Goal: Contribute content: Add original content to the website for others to see

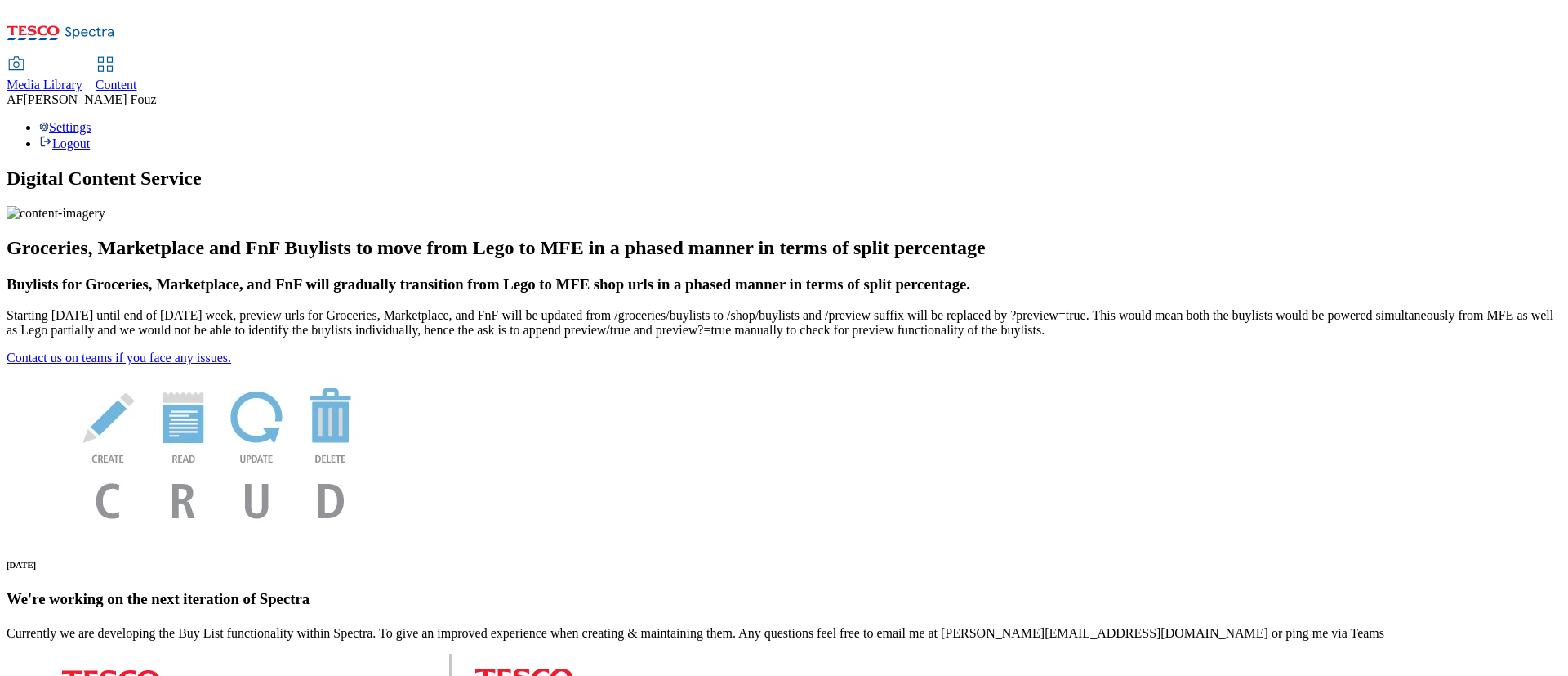
click at [137, 78] on span "Content" at bounding box center [116, 84] width 42 height 14
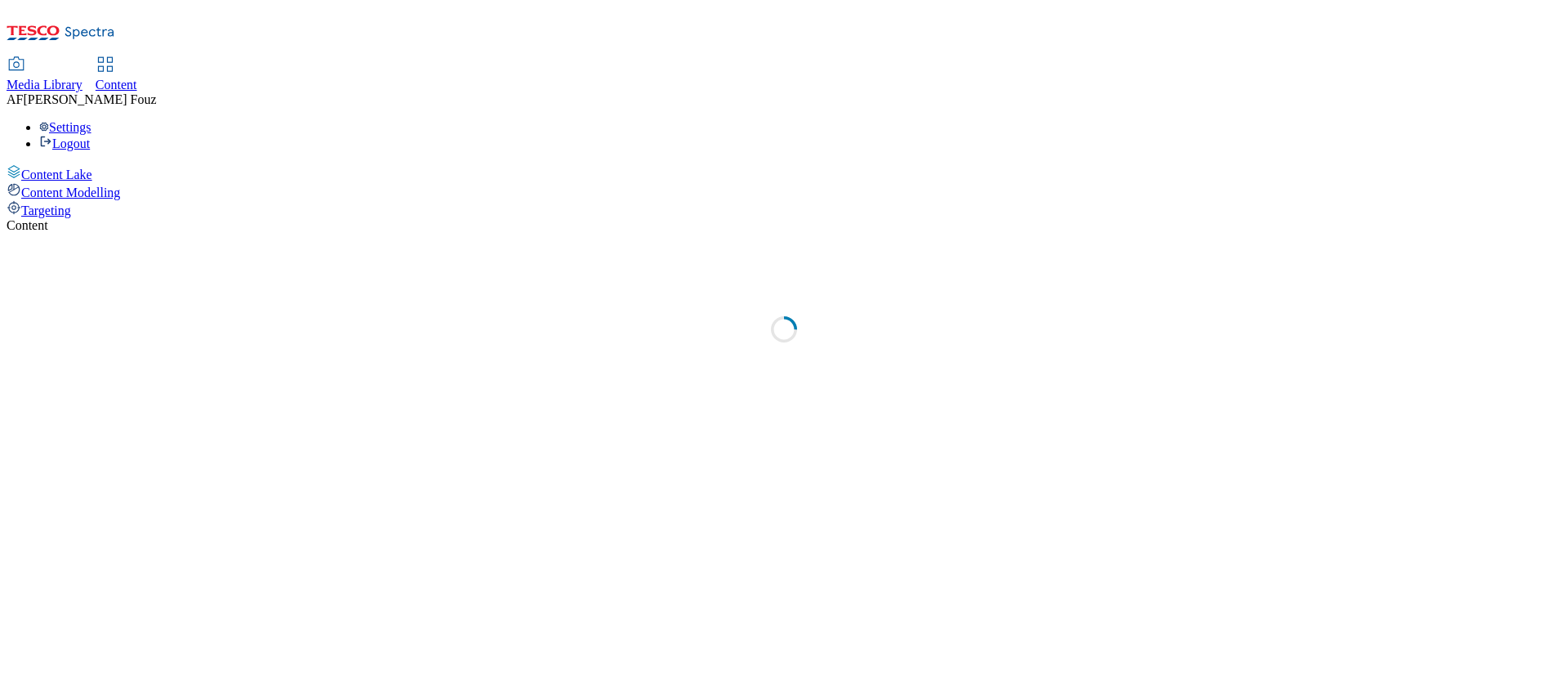
select select "ghs-uk"
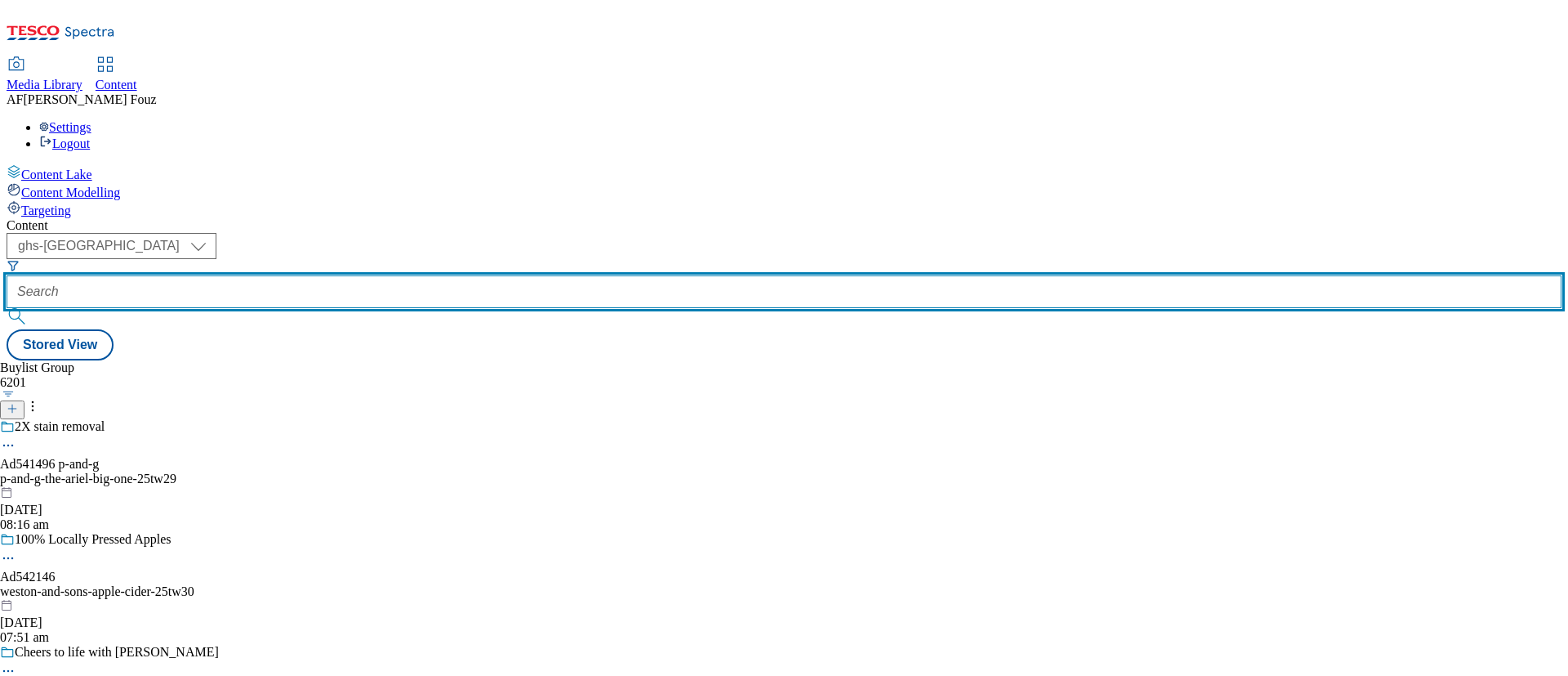
click at [398, 275] on input "text" at bounding box center [784, 292] width 1555 height 32
paste input "TUK011224"
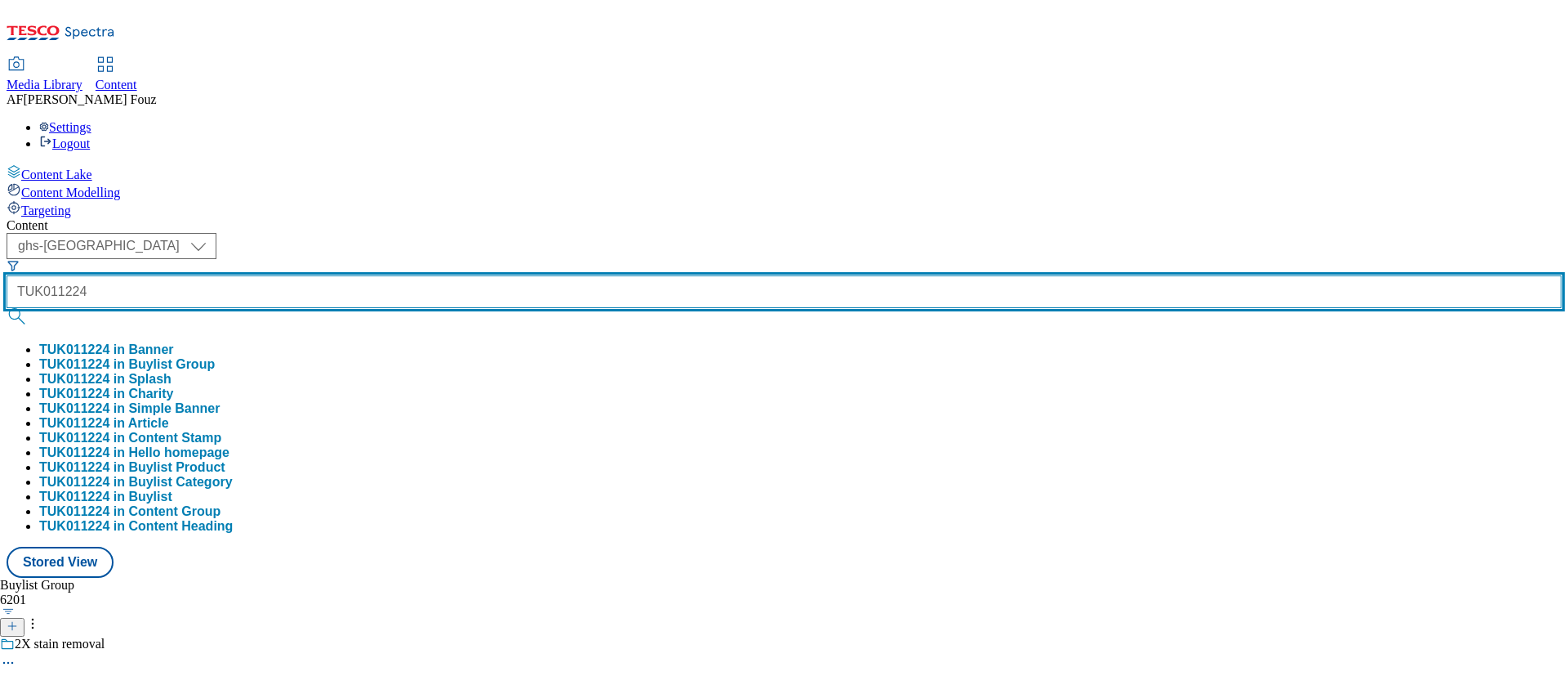
type input "TUK011224"
click at [7, 308] on button "submit" at bounding box center [18, 315] width 23 height 16
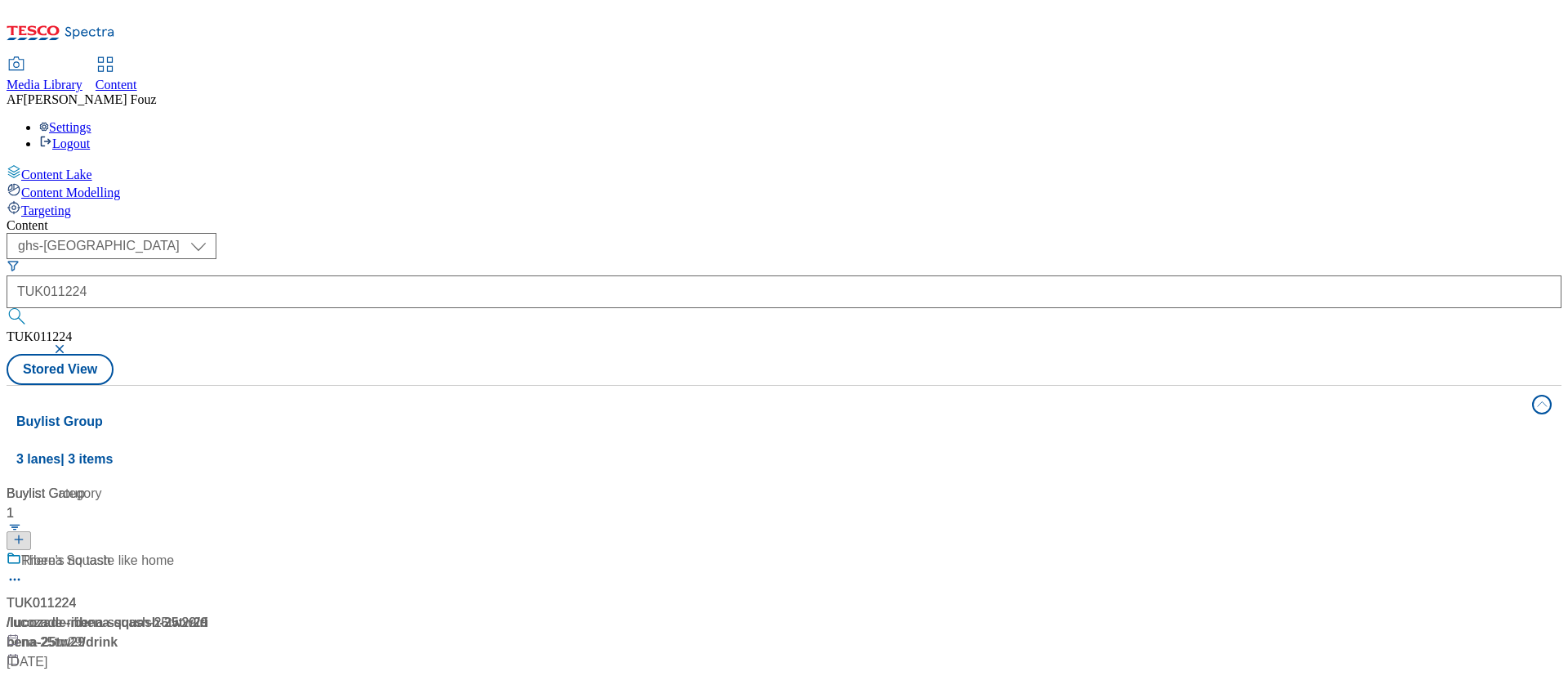
click at [718, 233] on div "( optional ) ghs-roi ghs-uk ghs-uk TUK011224 TUK011224 Stored View" at bounding box center [784, 309] width 1555 height 152
click at [210, 613] on div "/ lucozade-ribena-squash-25tw29" at bounding box center [109, 622] width 205 height 20
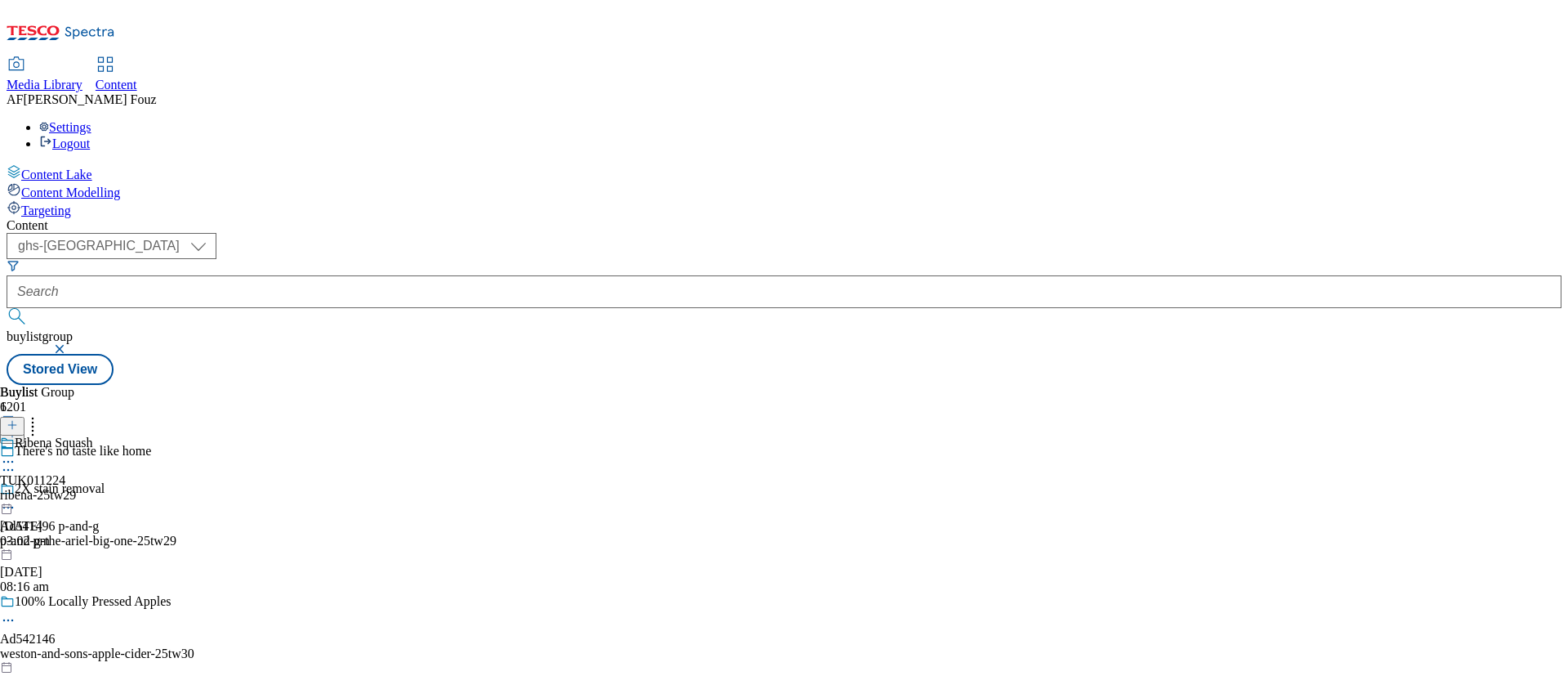
click at [93, 436] on div "Ribena Squash TUK011224 ribena-25tw29 28 Aug 2025 03:02 pm" at bounding box center [46, 492] width 93 height 113
click at [93, 473] on div "Ribena Squash TUK011224 ribena-25tw29 28 Aug 2025 03:02 pm" at bounding box center [46, 529] width 93 height 113
click at [89, 454] on div at bounding box center [44, 463] width 89 height 20
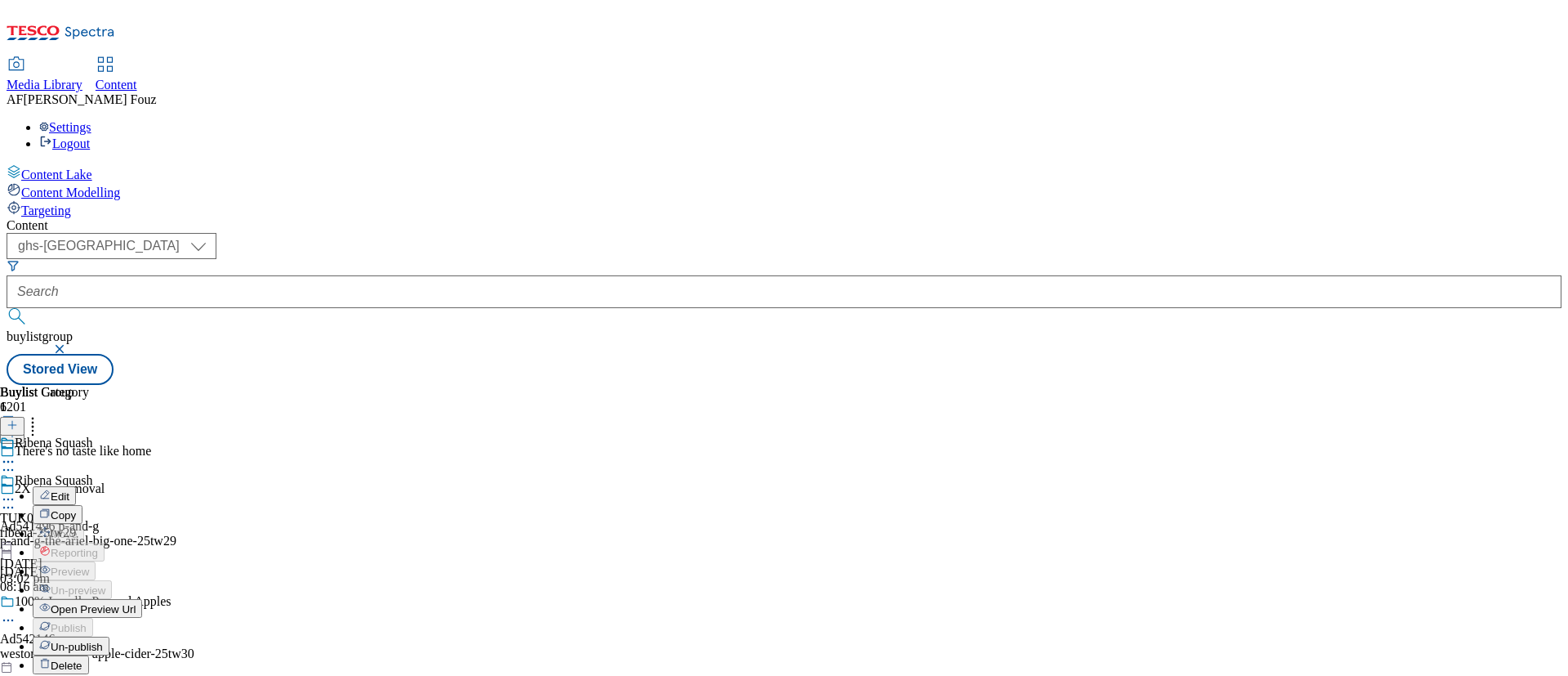
click at [135, 603] on span "Open Preview Url" at bounding box center [93, 609] width 85 height 12
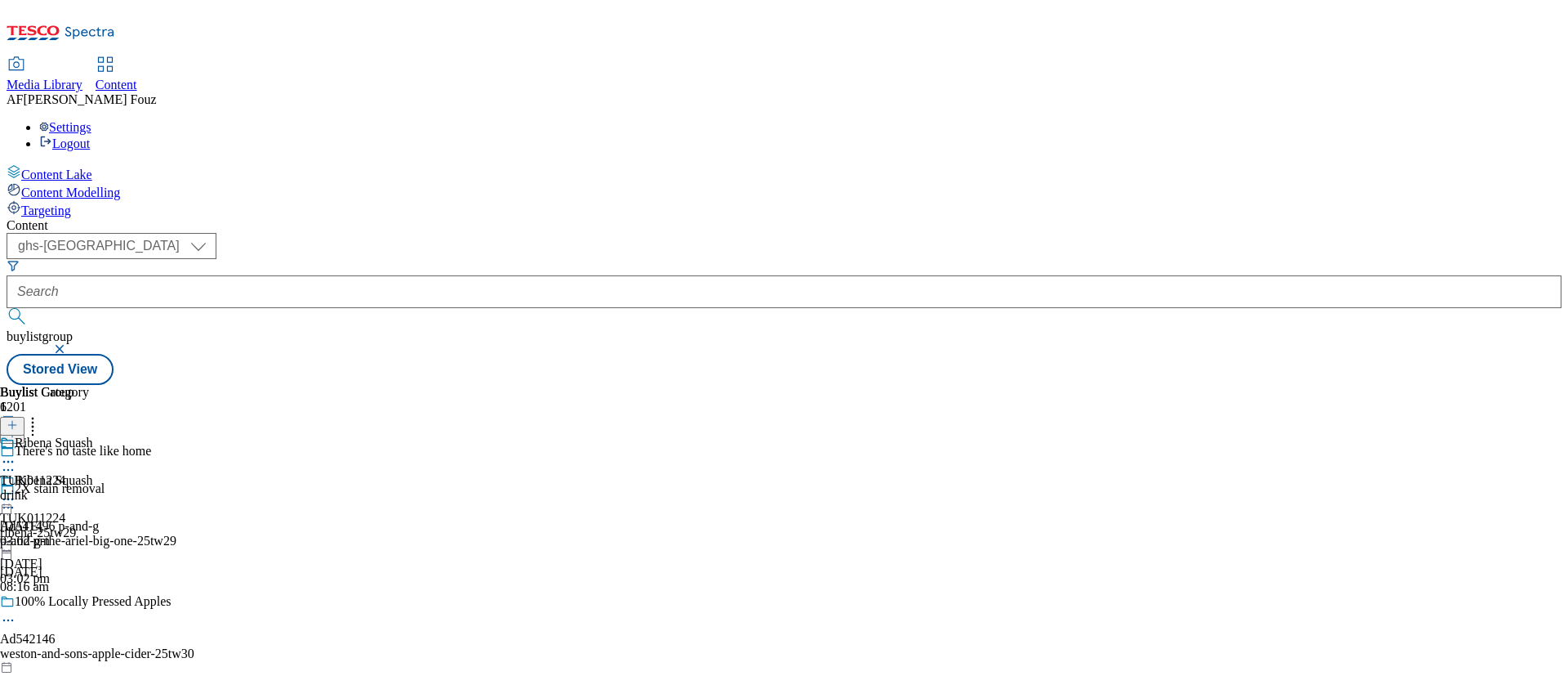
click at [89, 436] on div "TUK011224 drink 28 Aug 2025 03:02 pm" at bounding box center [44, 492] width 89 height 113
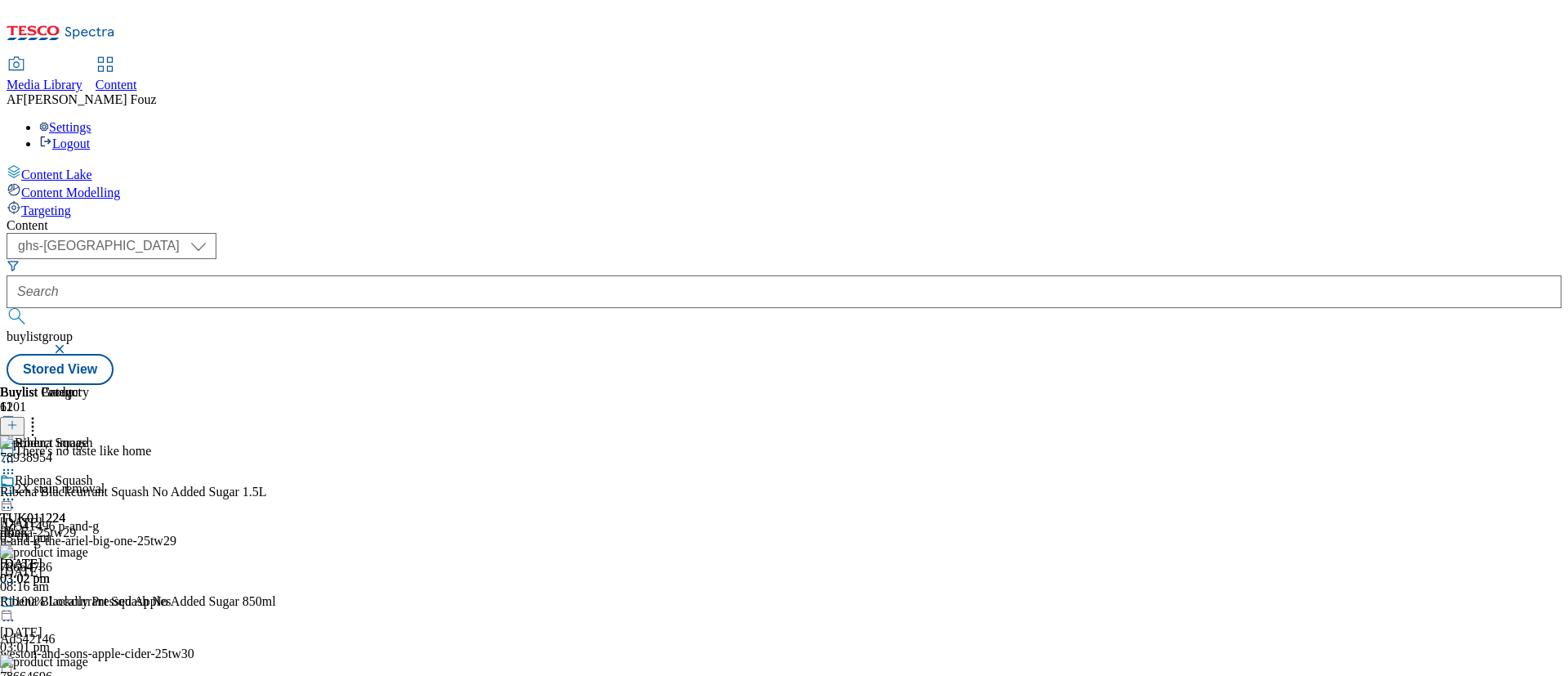
click at [16, 491] on icon at bounding box center [8, 499] width 16 height 16
click at [142, 637] on button "Open Preview Url" at bounding box center [87, 646] width 109 height 19
click at [93, 473] on div "Ribena Squash" at bounding box center [46, 492] width 93 height 38
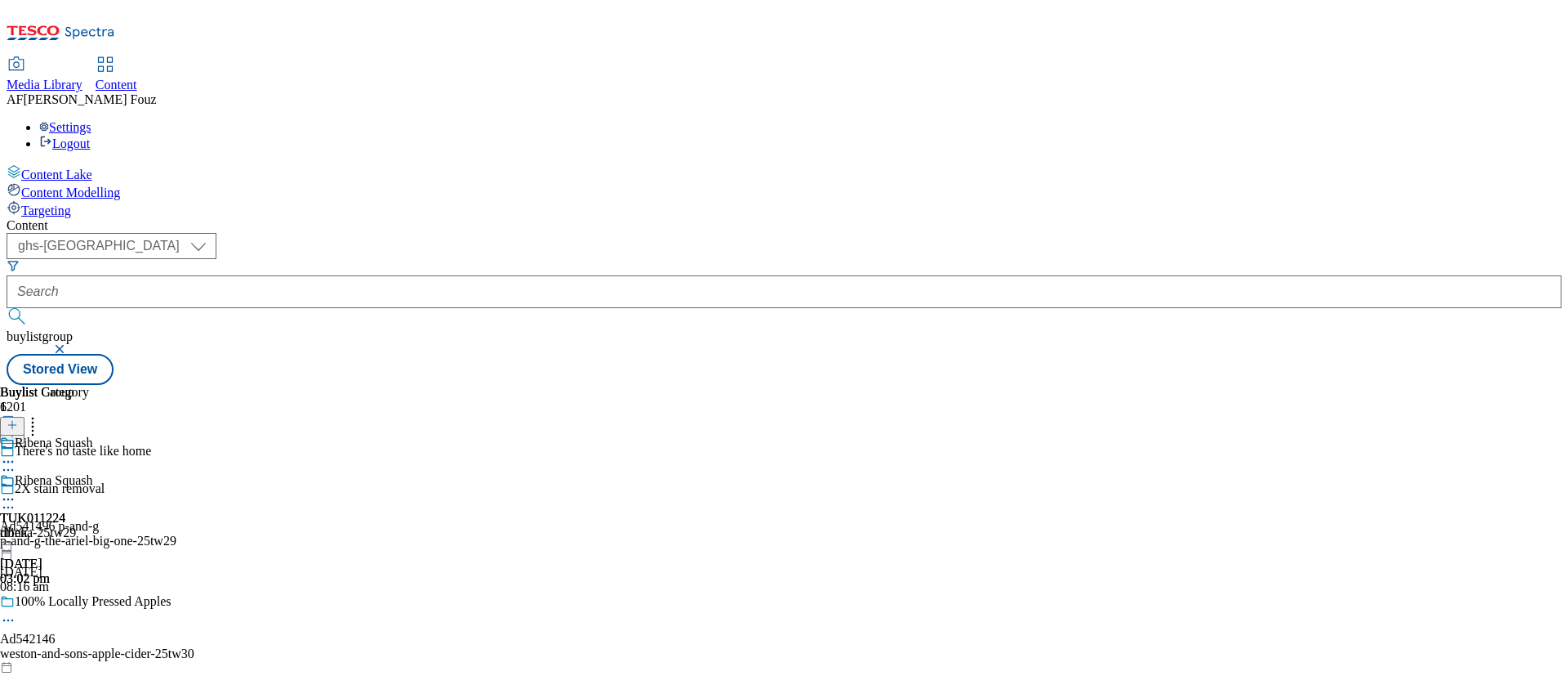
click at [16, 491] on icon at bounding box center [8, 499] width 16 height 16
click at [103, 675] on span "Un-publish" at bounding box center [76, 684] width 52 height 12
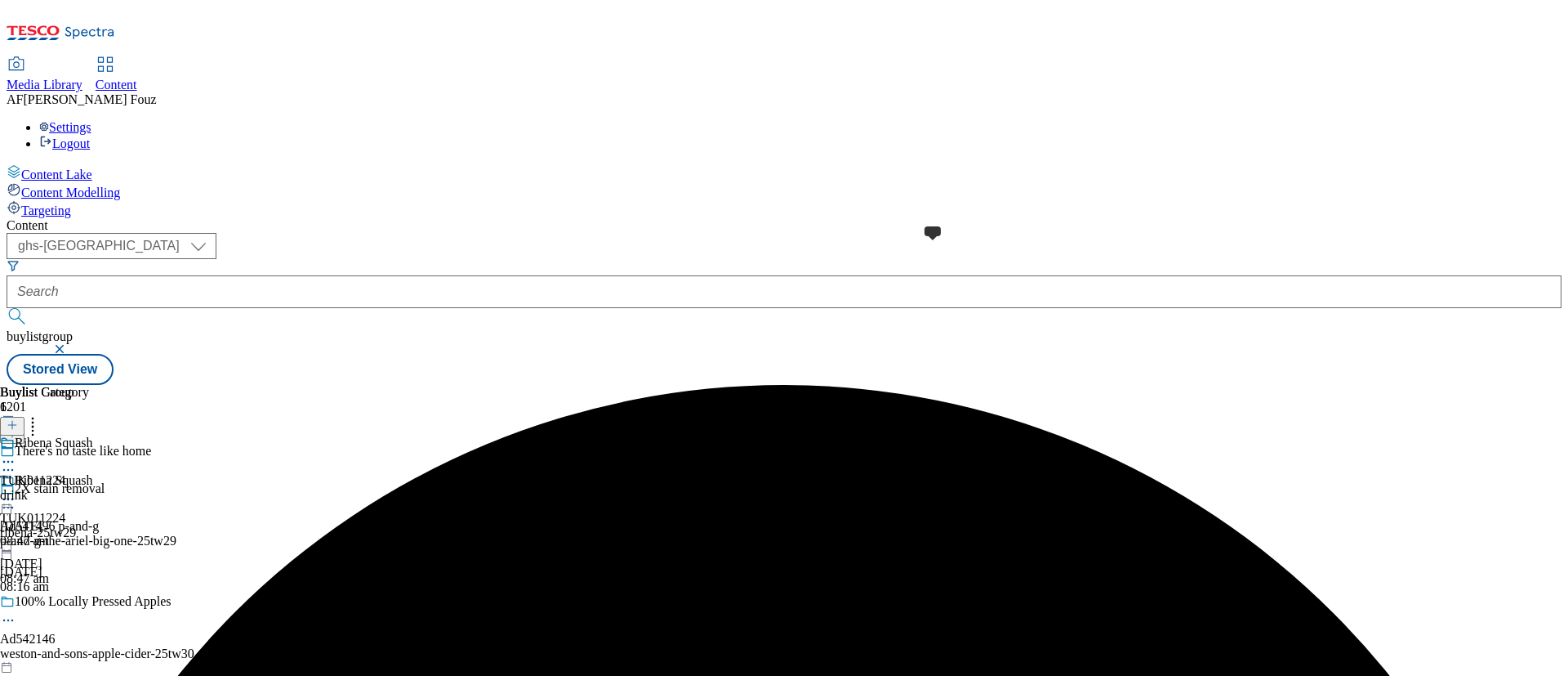
click at [89, 436] on div at bounding box center [44, 454] width 89 height 38
click at [89, 473] on div "TUK011224 drink 10 Sept 2025 08:47 am" at bounding box center [44, 529] width 89 height 113
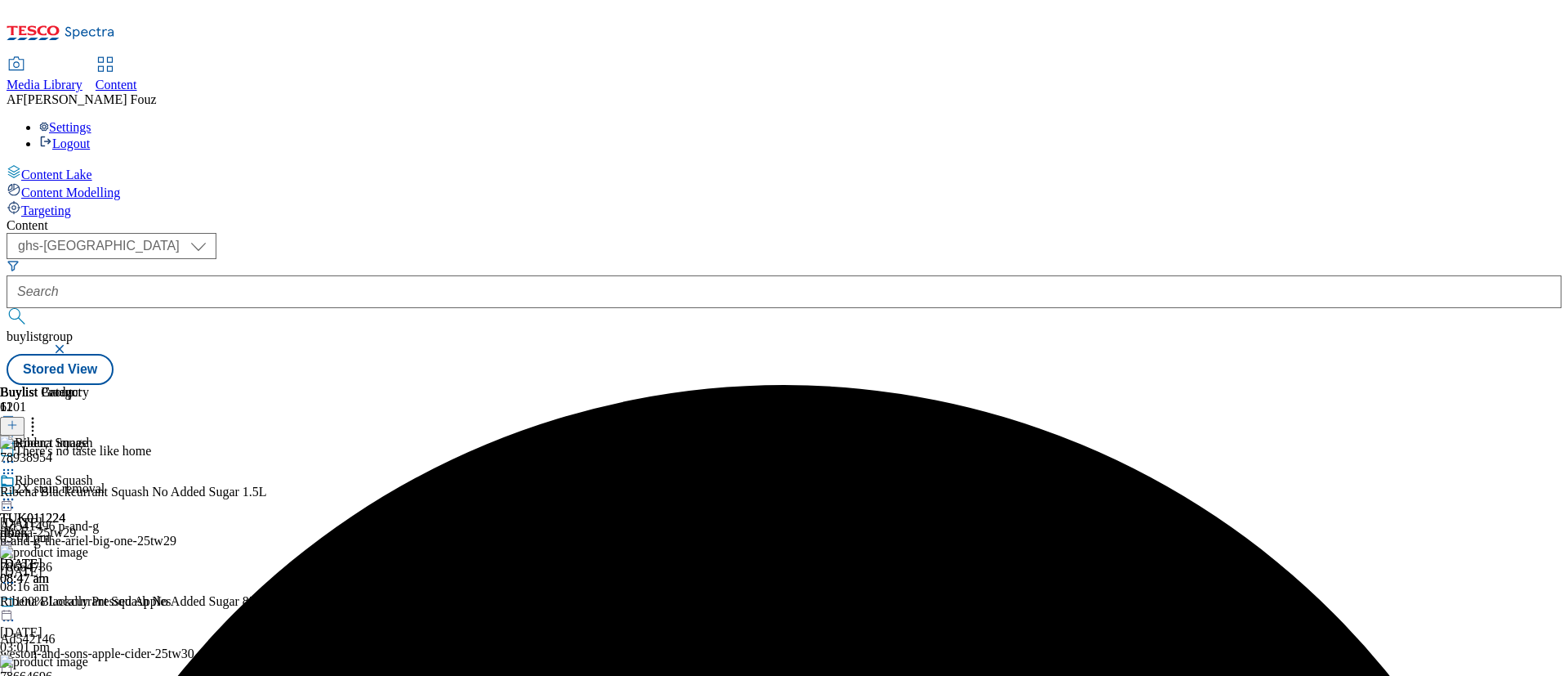
click at [41, 414] on icon at bounding box center [32, 422] width 16 height 16
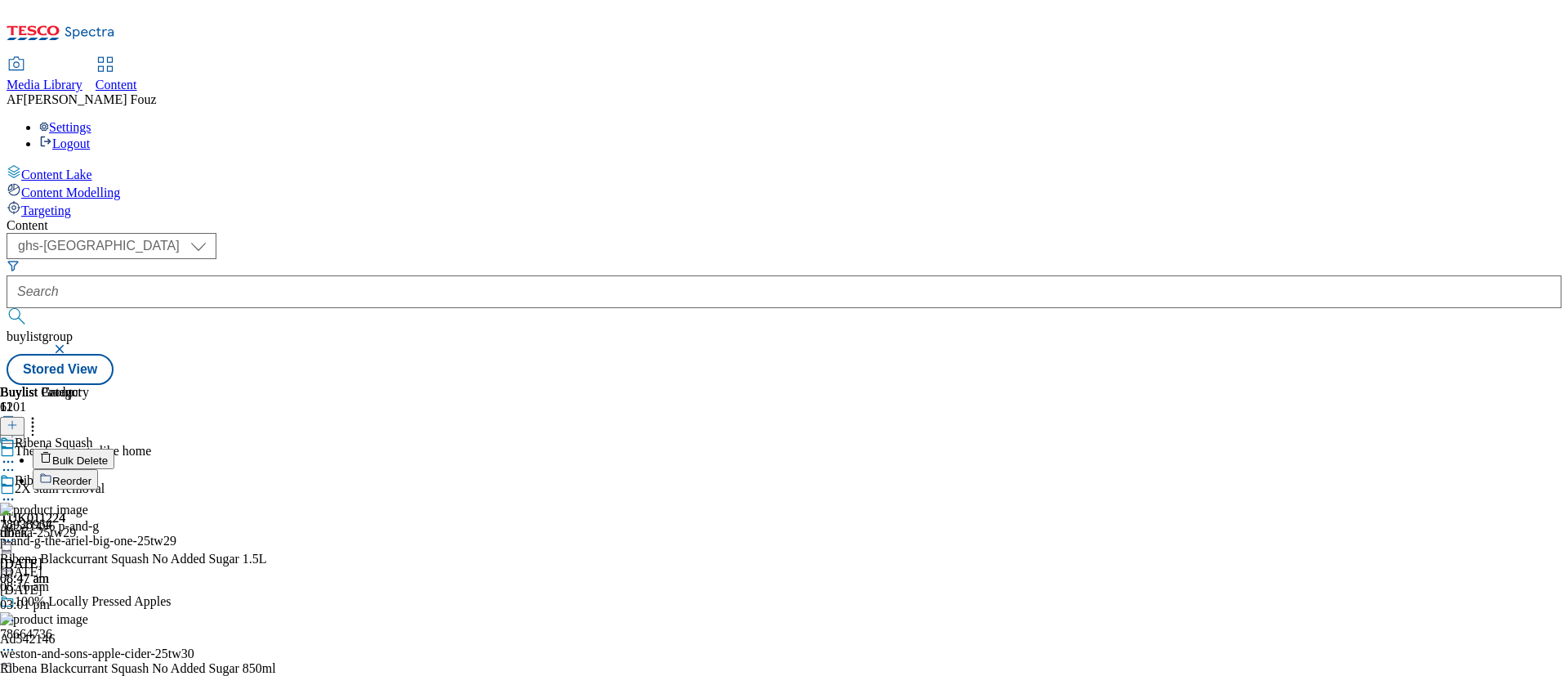
click at [16, 461] on icon at bounding box center [8, 469] width 16 height 16
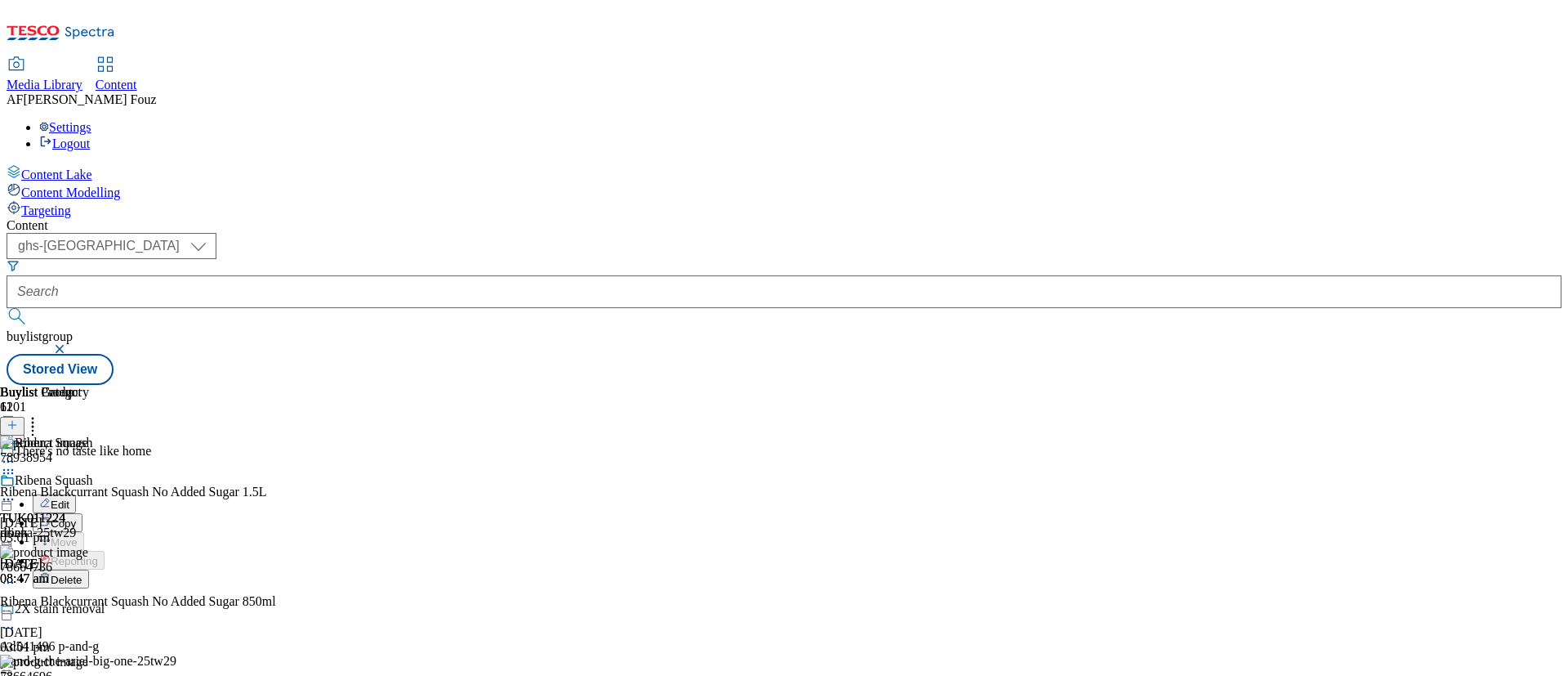
click at [76, 494] on button "Edit" at bounding box center [54, 504] width 43 height 19
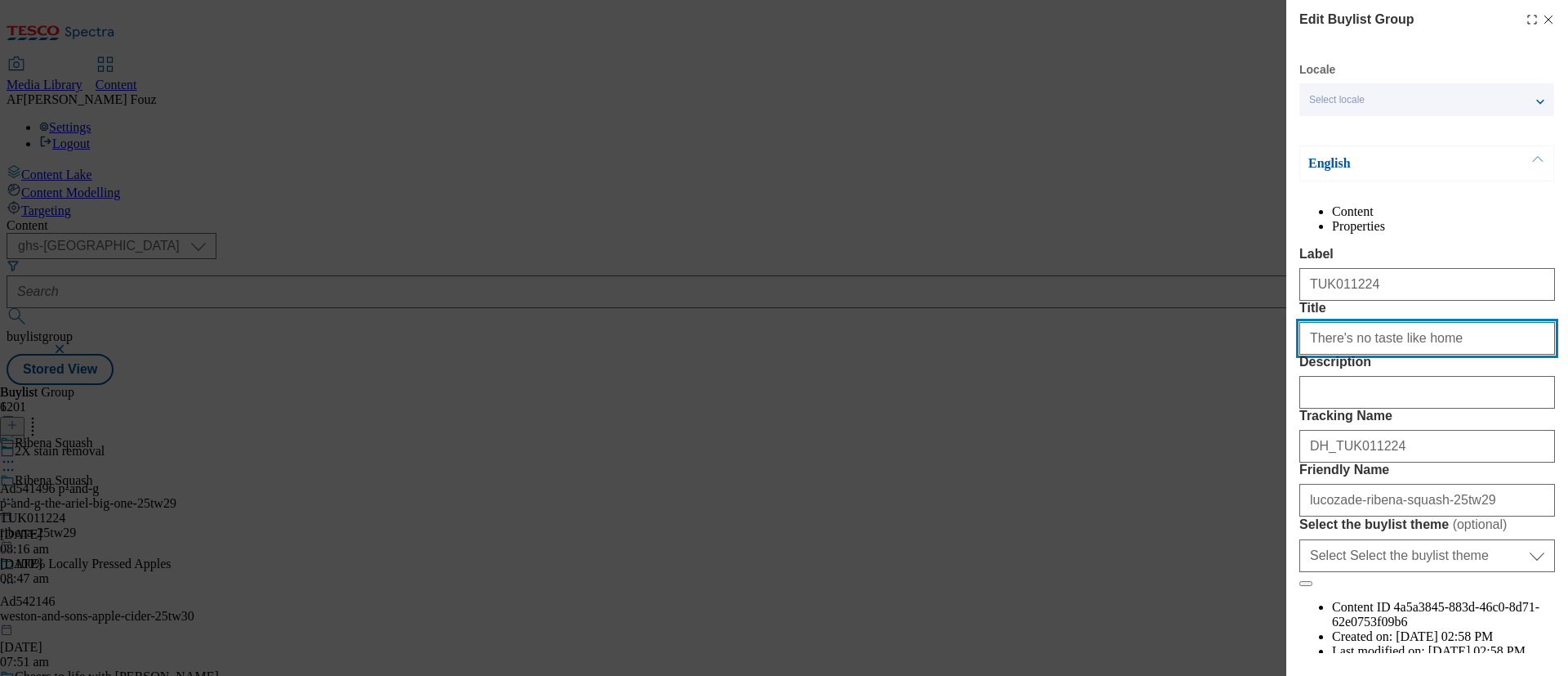
click at [1411, 355] on input "There's no taste like home" at bounding box center [1427, 338] width 256 height 32
paste input "’s no taste like Ribena’"
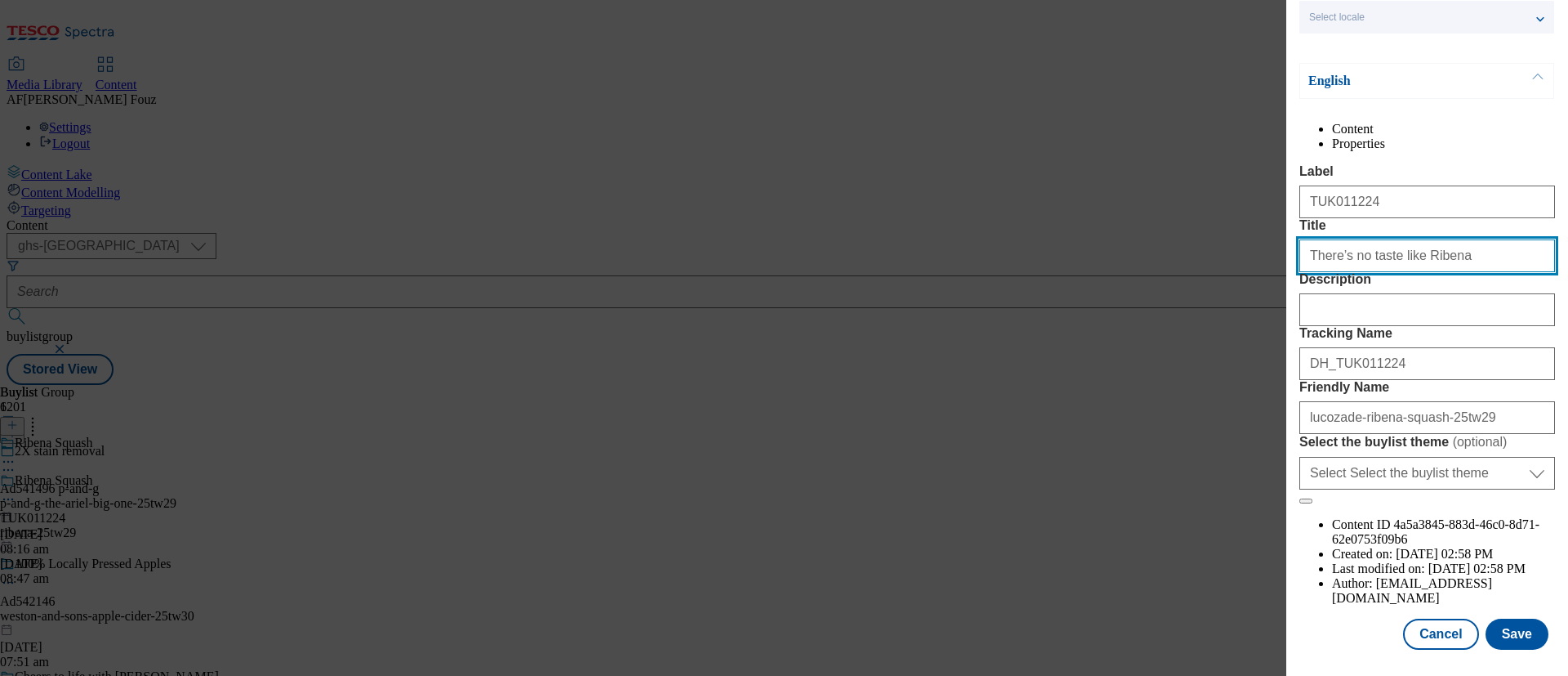
scroll to position [178, 0]
type input "There’s no taste like Ribena"
click at [1505, 621] on button "Save" at bounding box center [1517, 633] width 63 height 31
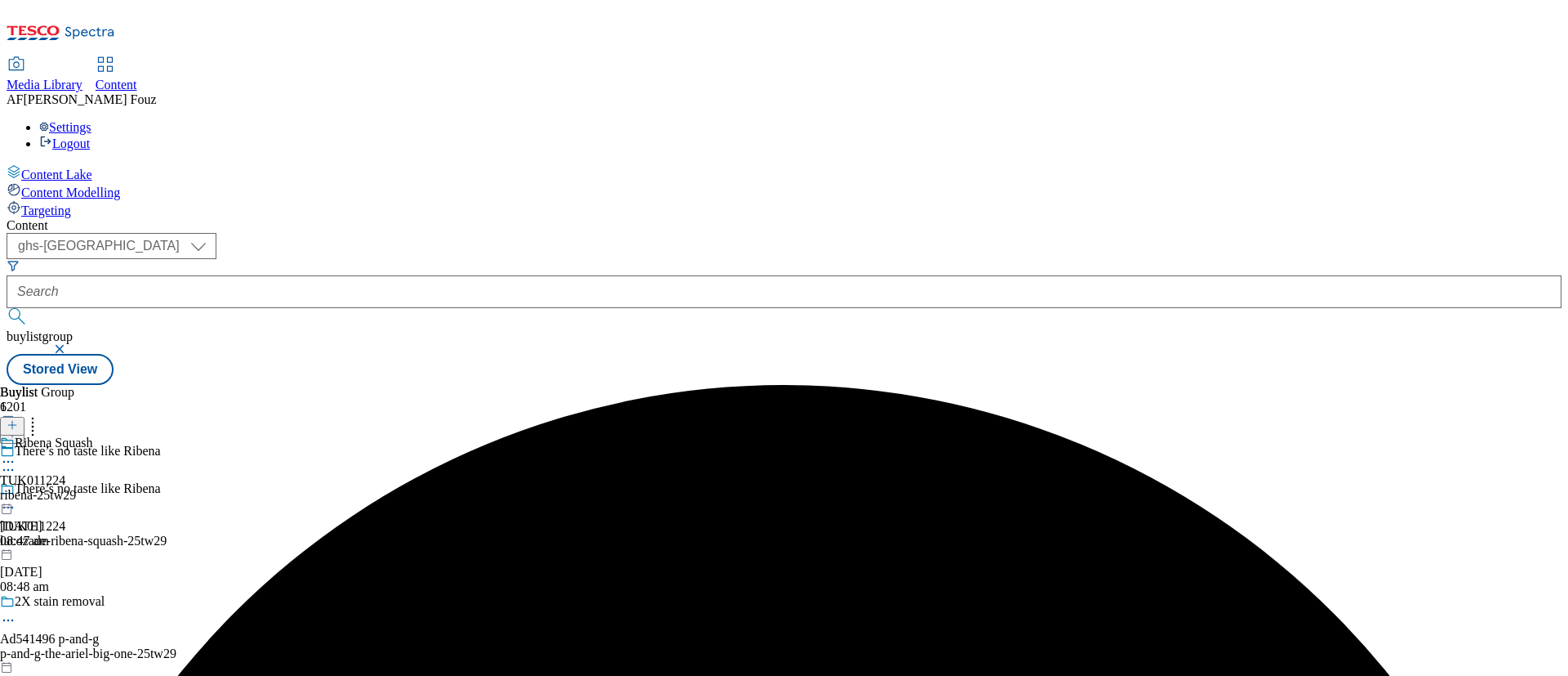
click at [16, 454] on icon at bounding box center [8, 461] width 16 height 16
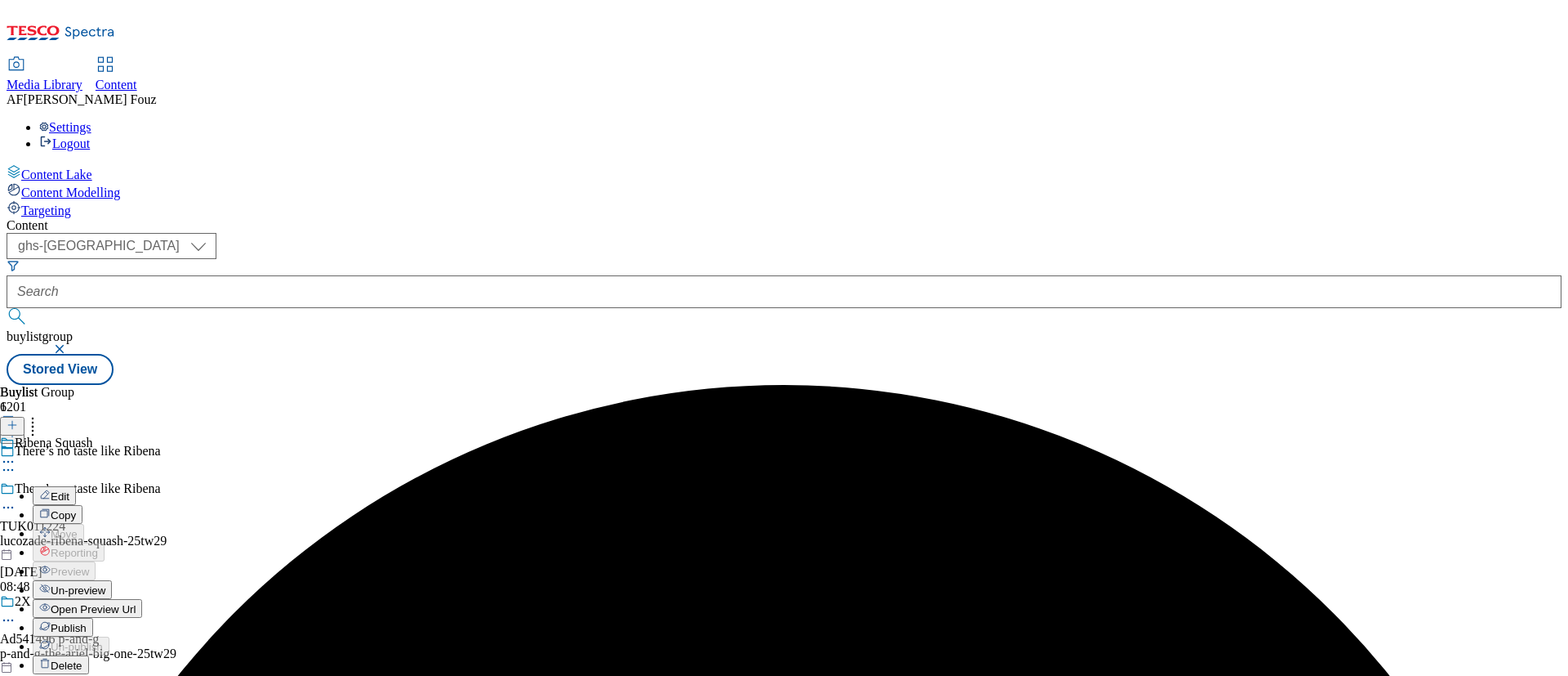
click at [76, 486] on button "Edit" at bounding box center [54, 495] width 43 height 19
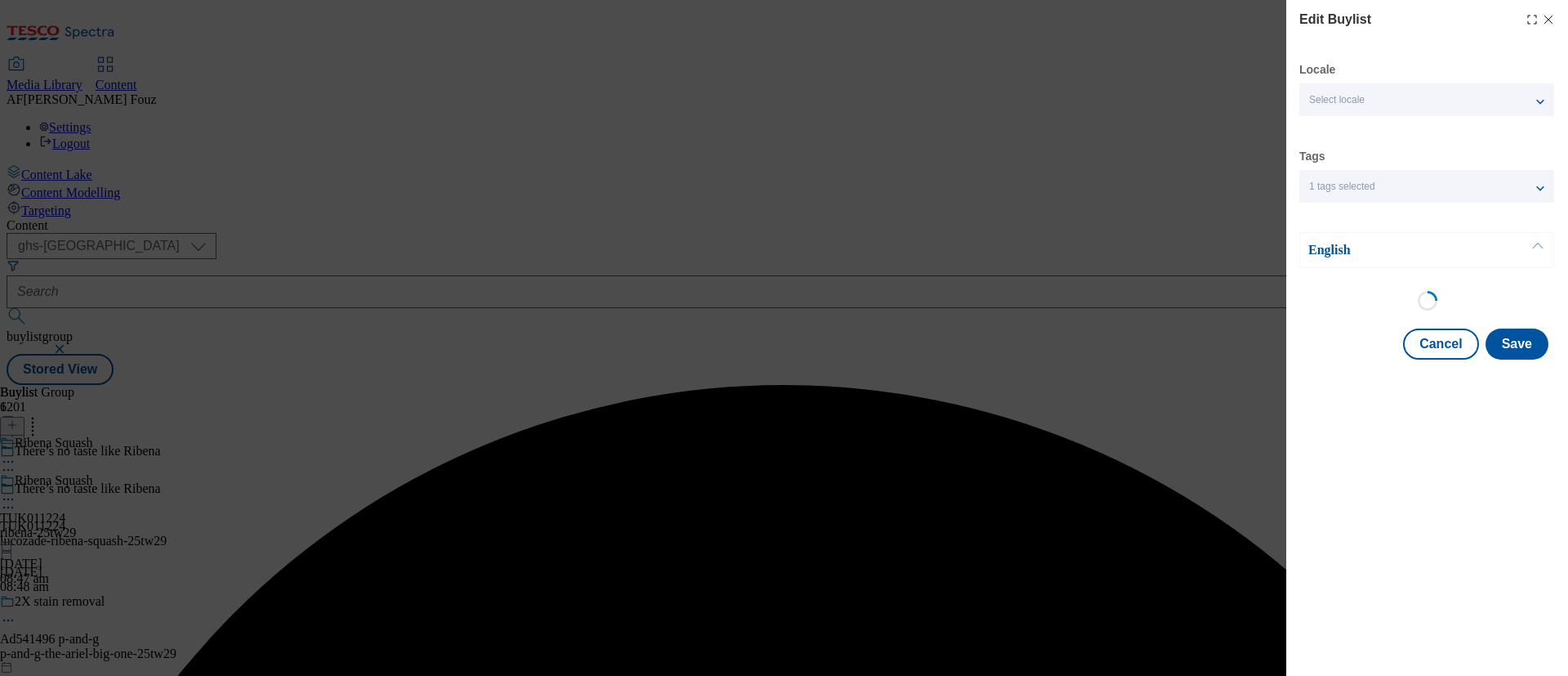
select select "tactical"
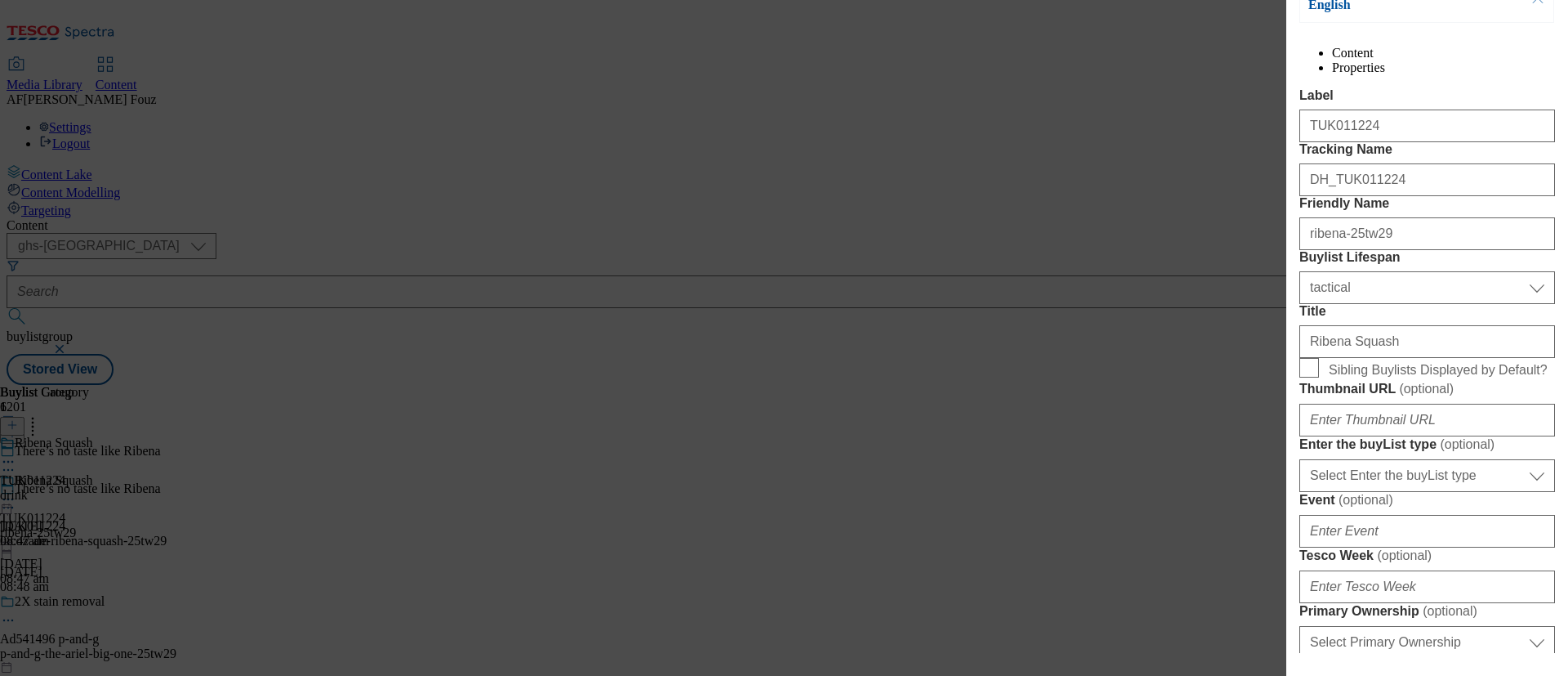
scroll to position [367, 0]
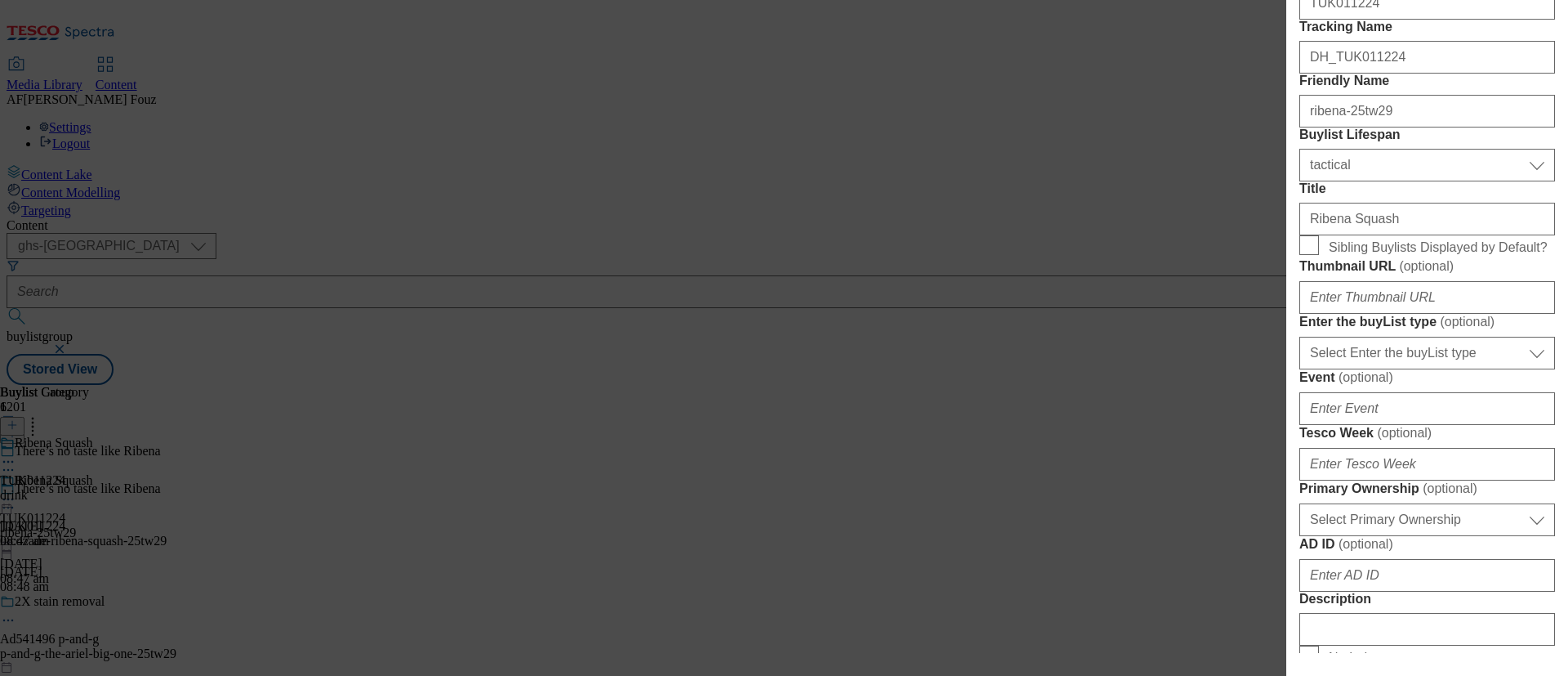
click at [1159, 187] on div "Edit Buylist Locale Select locale English Welsh Tags 1 tags selected fnf market…" at bounding box center [784, 338] width 1568 height 676
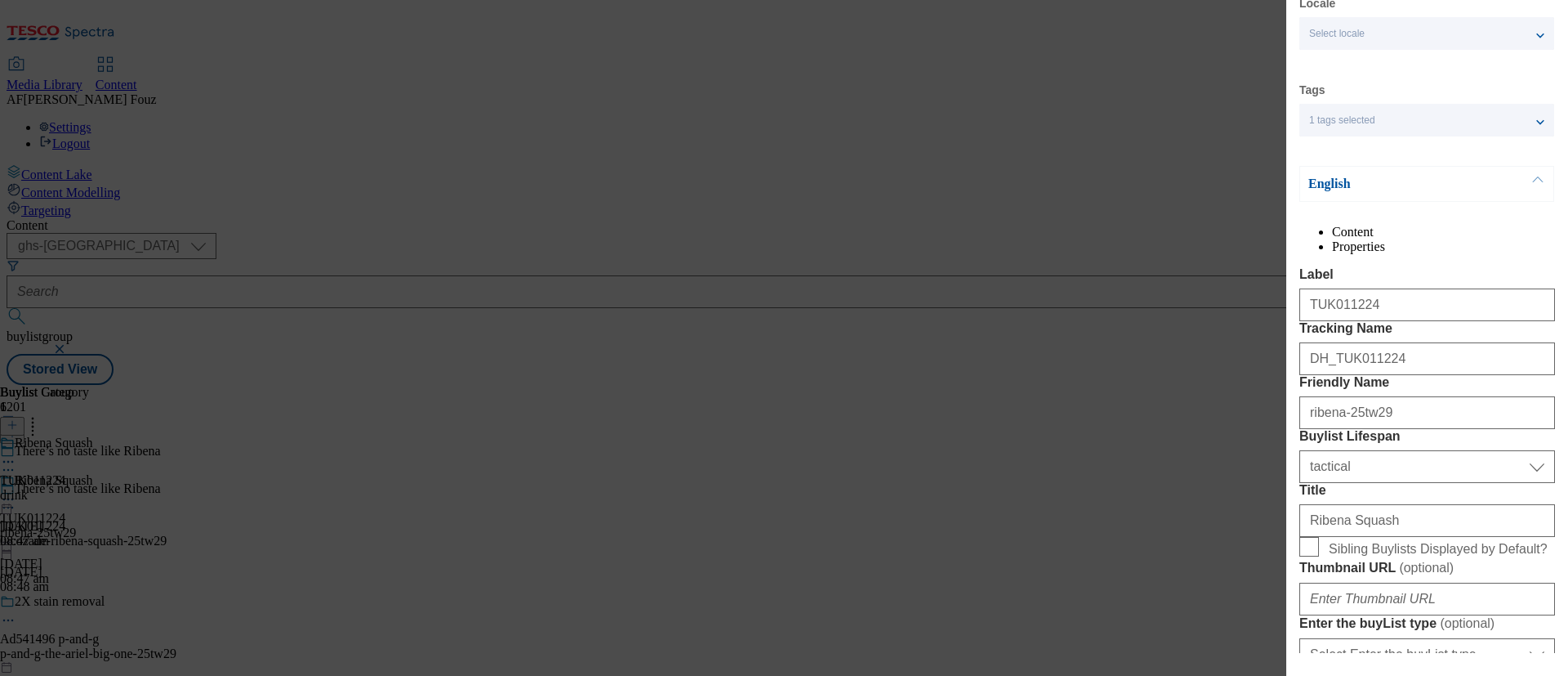
scroll to position [0, 0]
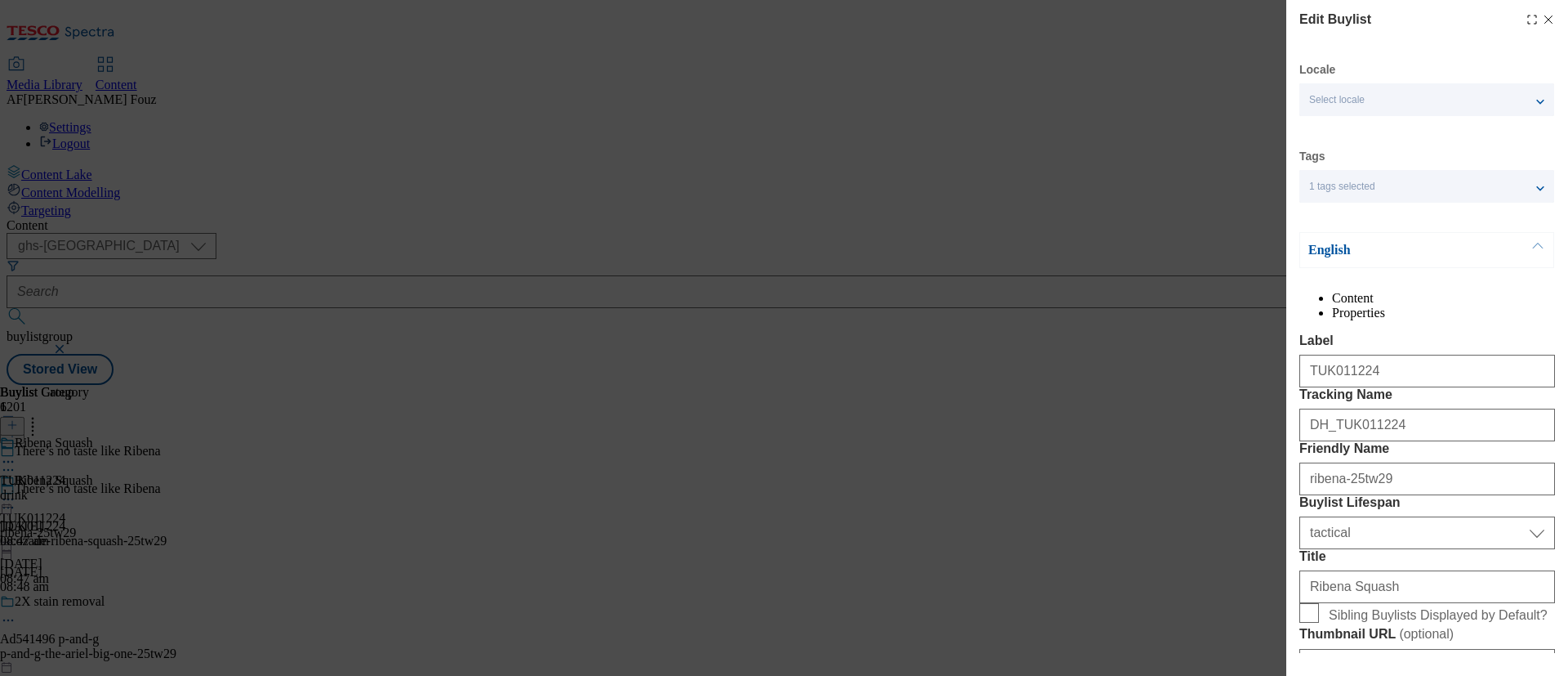
click at [1542, 15] on icon "Modal" at bounding box center [1548, 19] width 13 height 13
select select "tactical"
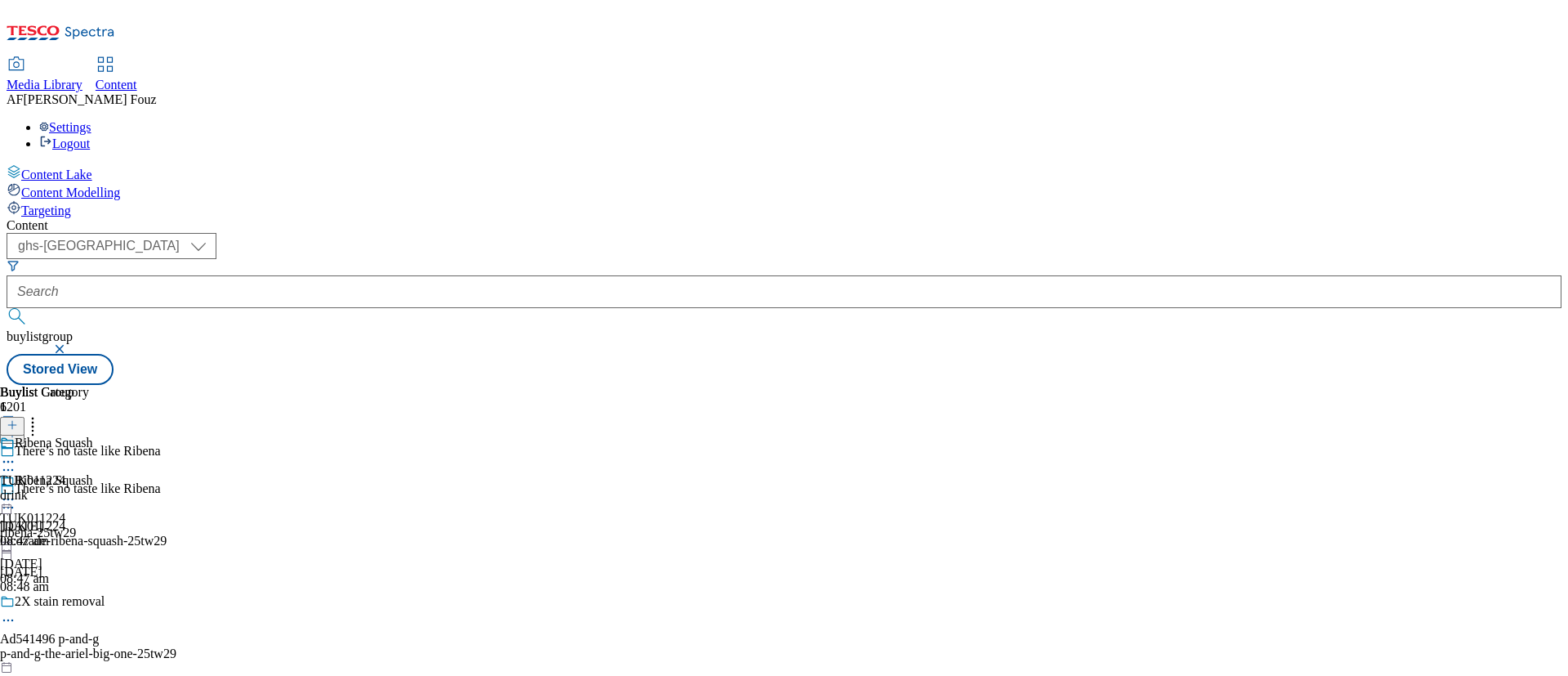
click at [16, 454] on icon at bounding box center [8, 461] width 16 height 16
click at [135, 603] on span "Open Preview Url" at bounding box center [93, 609] width 85 height 12
click at [16, 491] on icon at bounding box center [8, 499] width 16 height 16
click at [76, 523] on button "Edit" at bounding box center [54, 533] width 43 height 19
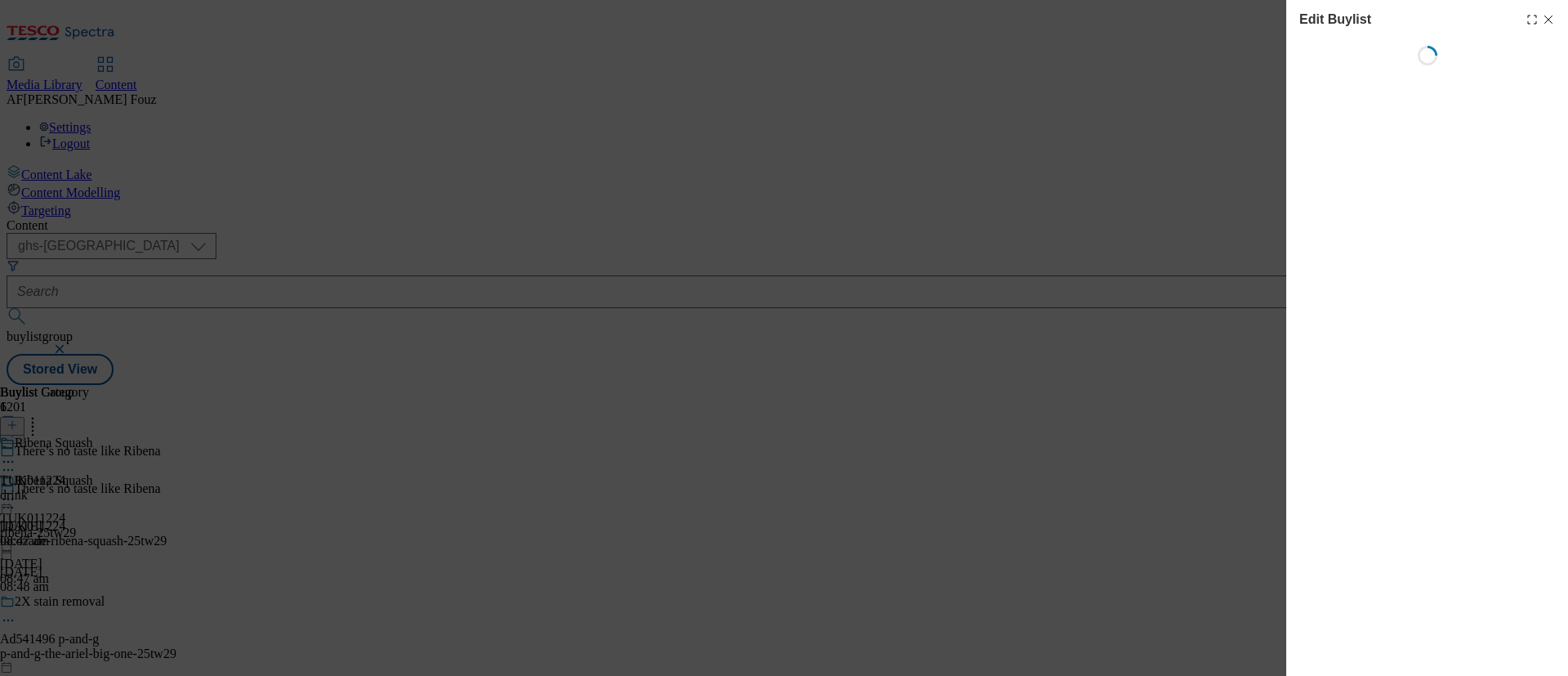
select select "tactical"
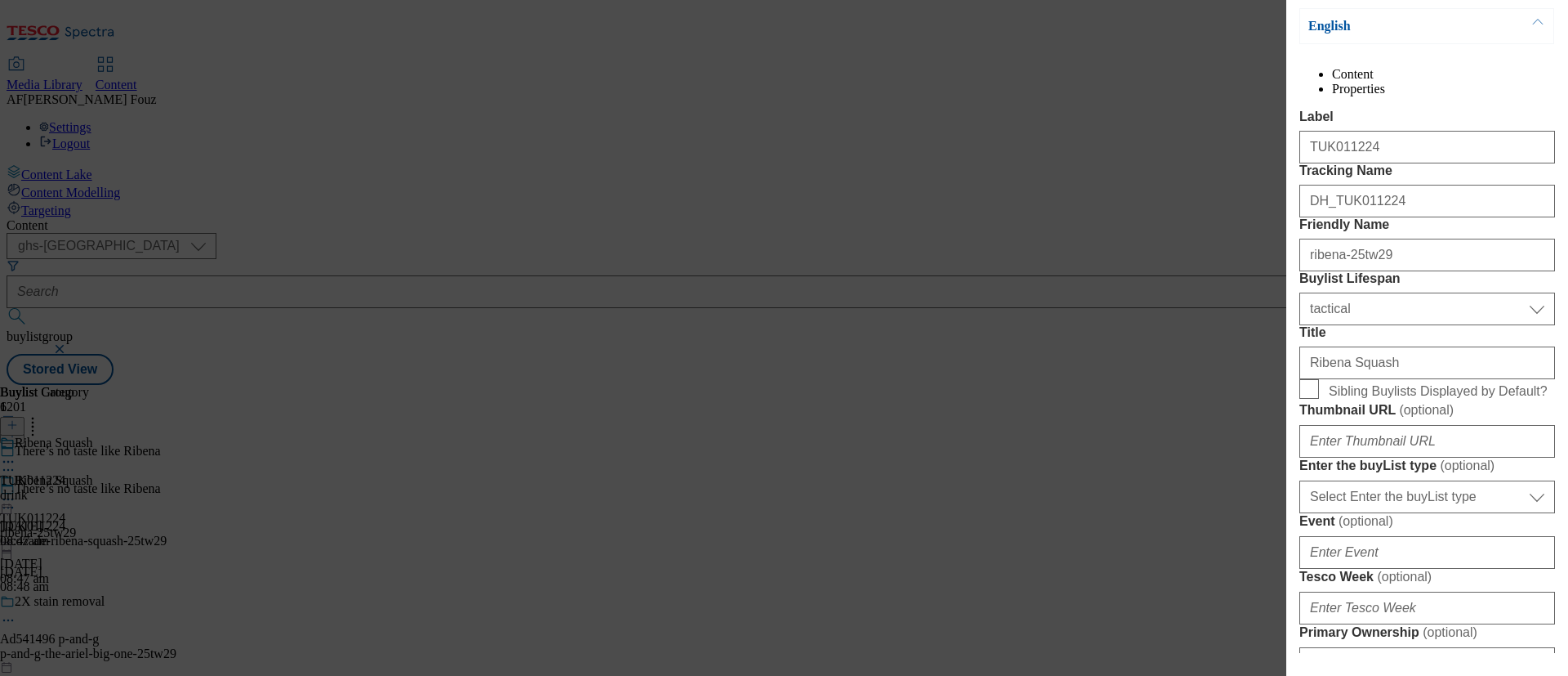
scroll to position [367, 0]
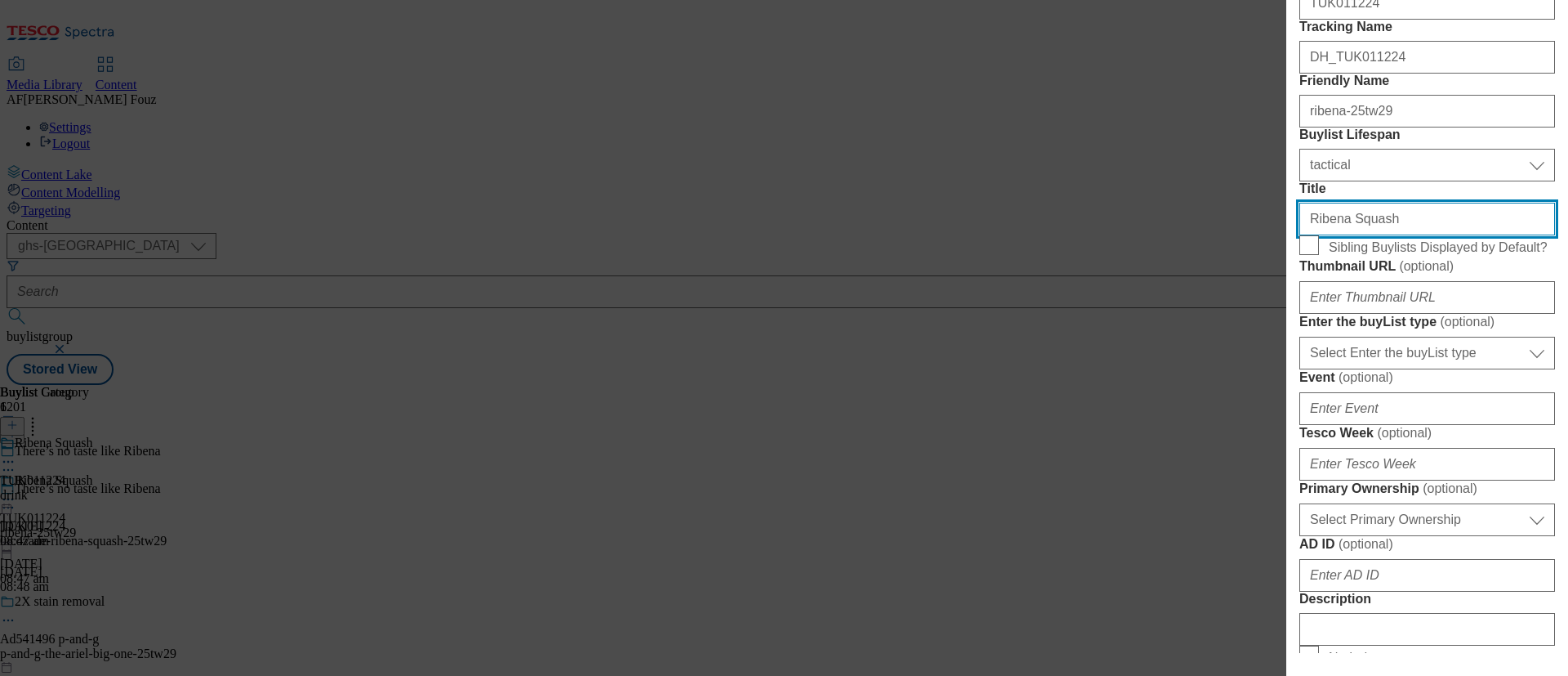
click at [1360, 235] on input "Ribena Squash" at bounding box center [1427, 219] width 256 height 32
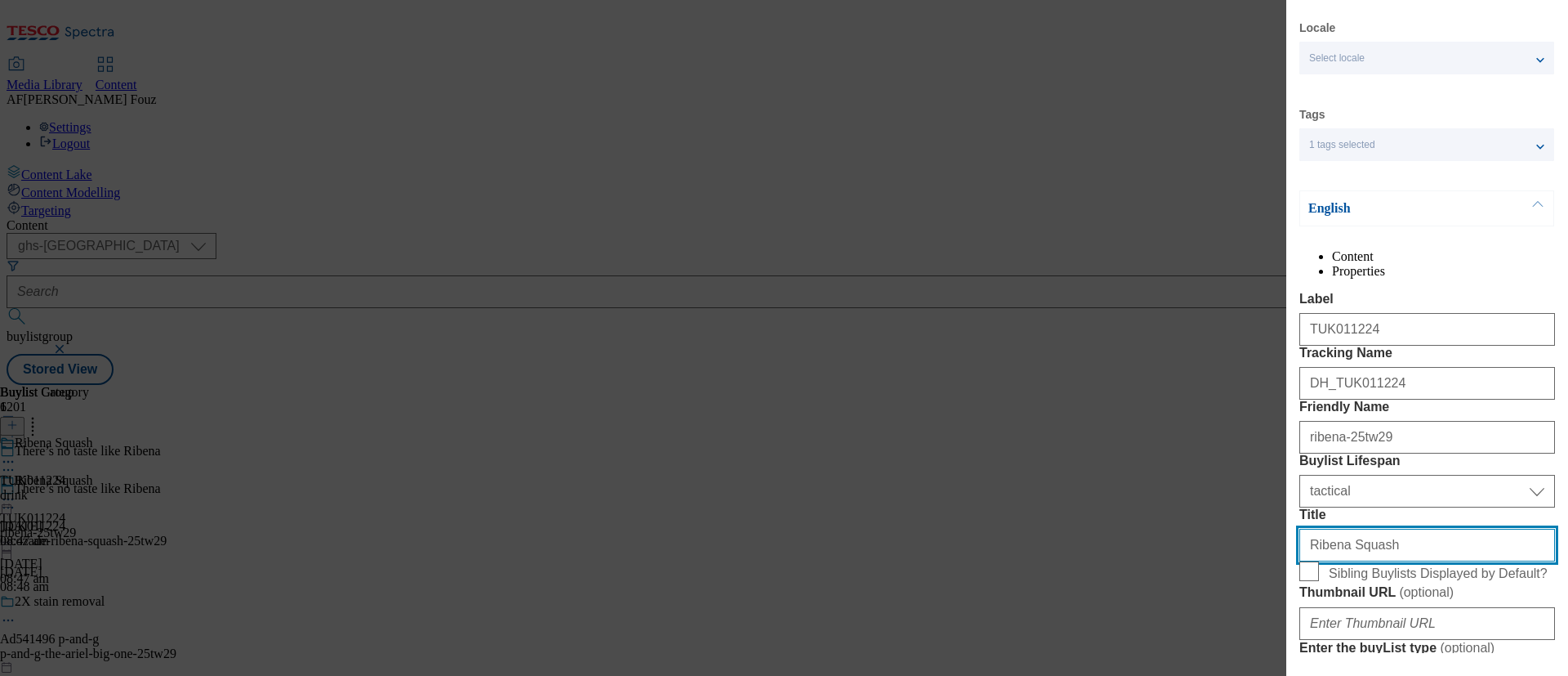
scroll to position [409, 0]
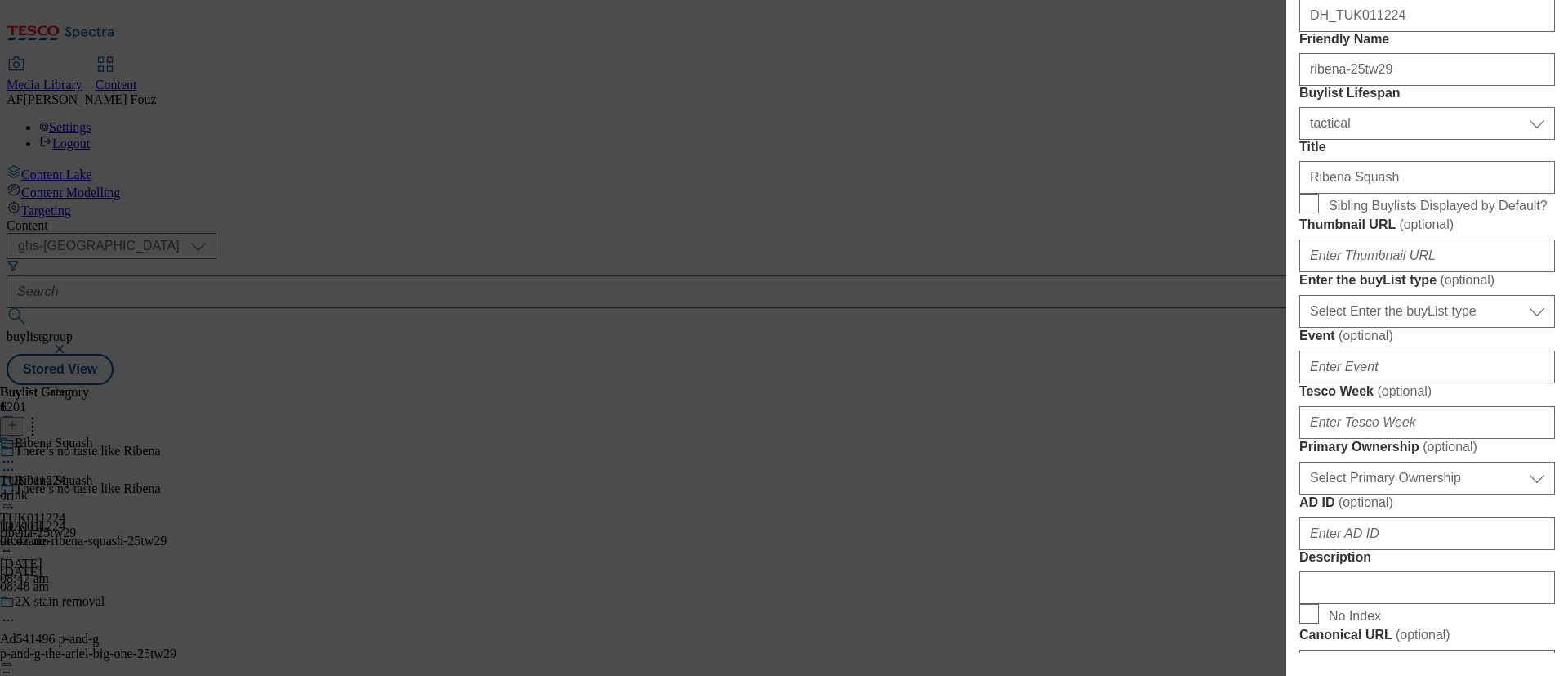
click at [1144, 417] on div "Edit Buylist Locale Select locale English Welsh Tags 1 tags selected fnf market…" at bounding box center [784, 338] width 1568 height 676
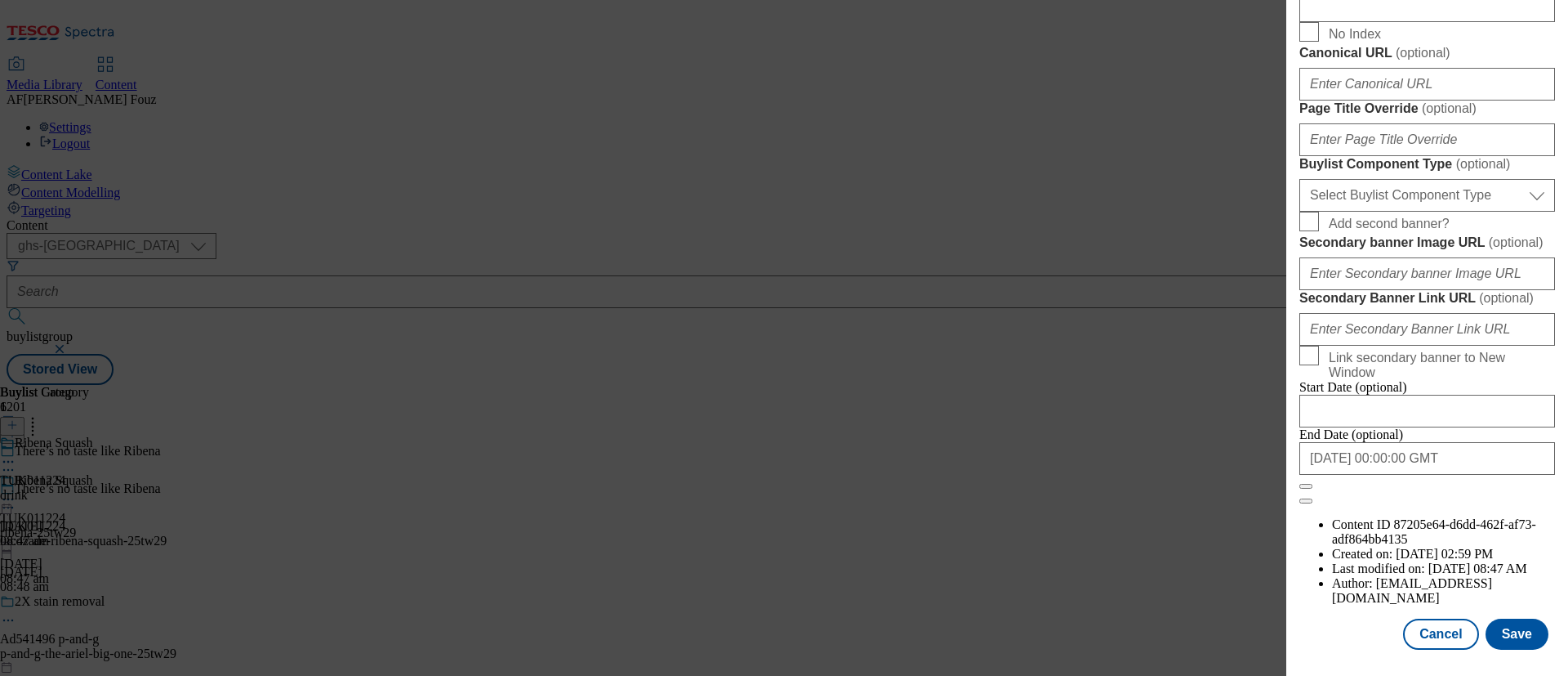
scroll to position [1512, 0]
click at [1415, 619] on button "Cancel" at bounding box center [1440, 633] width 75 height 31
select select "tactical"
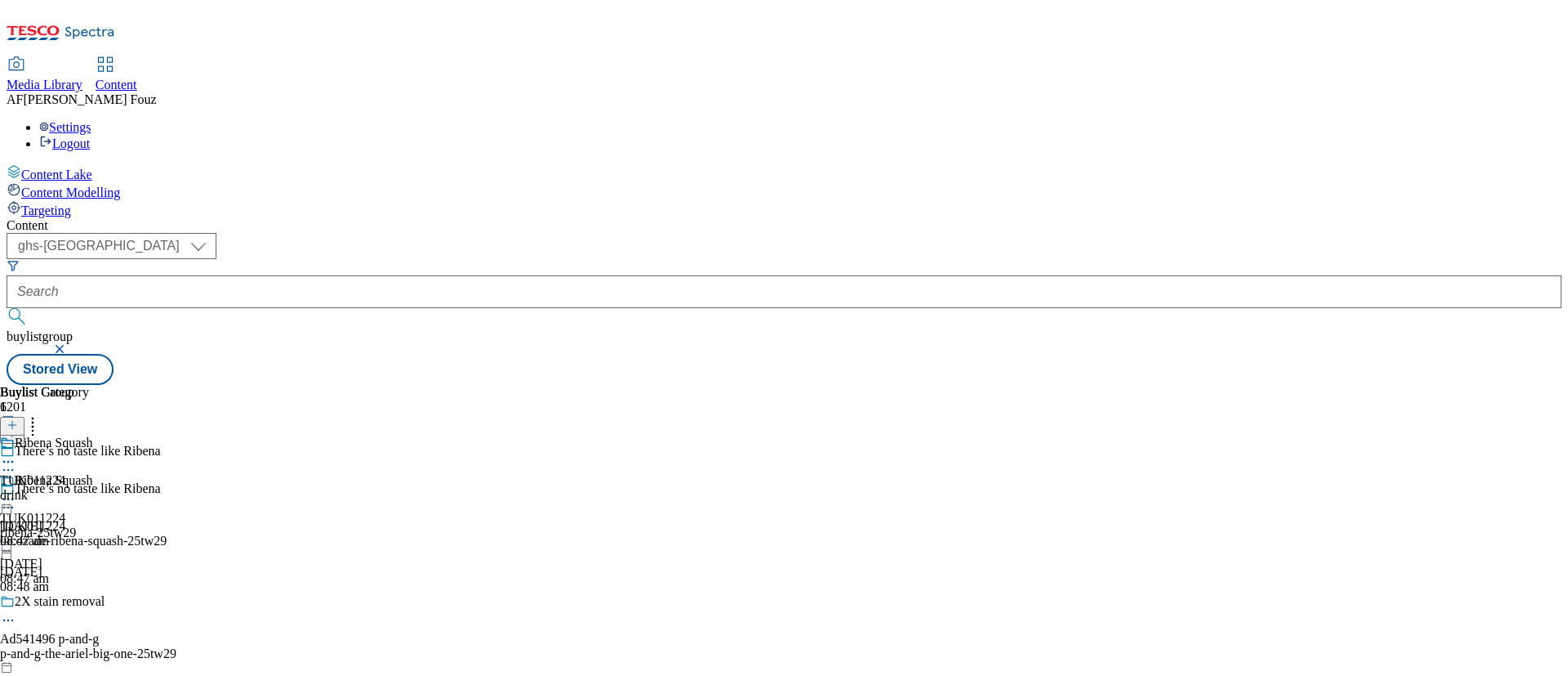
scroll to position [1441, 0]
click at [16, 491] on icon at bounding box center [8, 499] width 16 height 16
click at [87, 659] on span "Publish" at bounding box center [68, 665] width 36 height 12
